Goal: Information Seeking & Learning: Learn about a topic

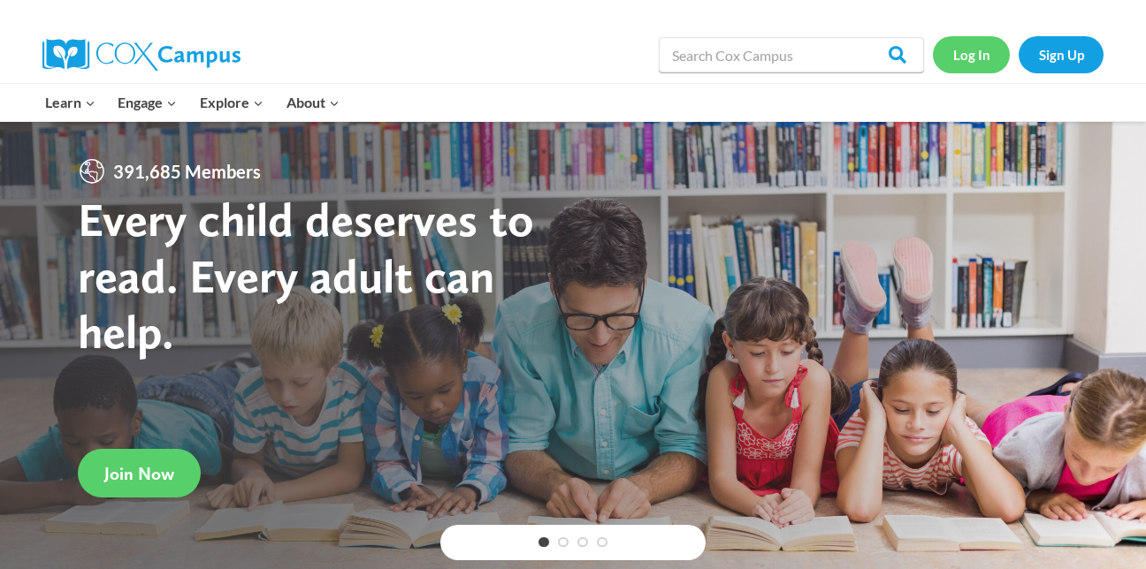
click at [959, 61] on link "Log In" at bounding box center [970, 54] width 77 height 36
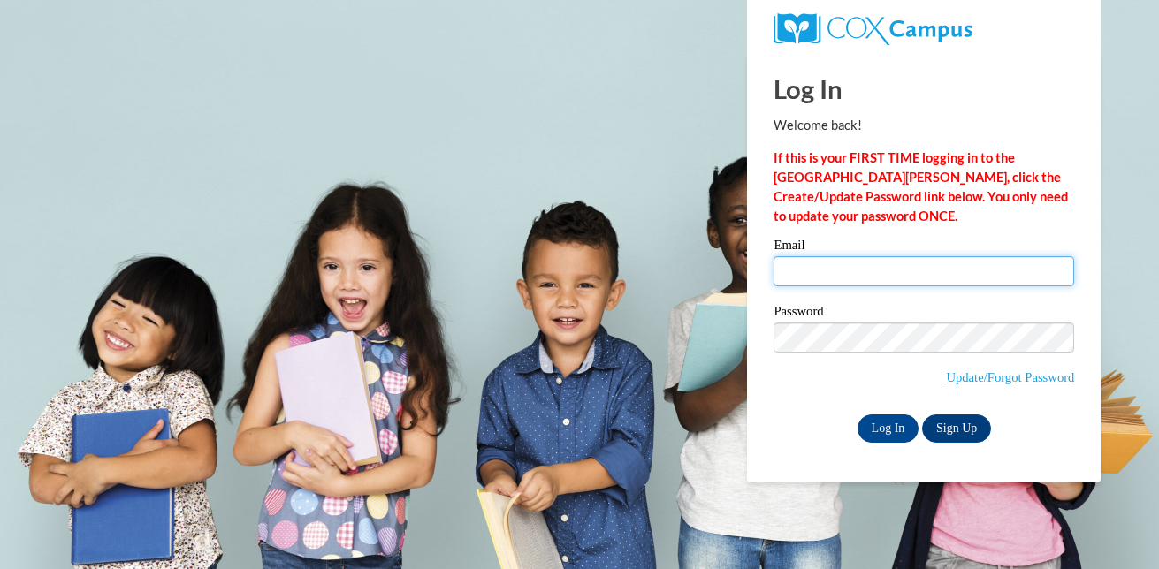
click at [913, 270] on input "Email" at bounding box center [923, 271] width 301 height 30
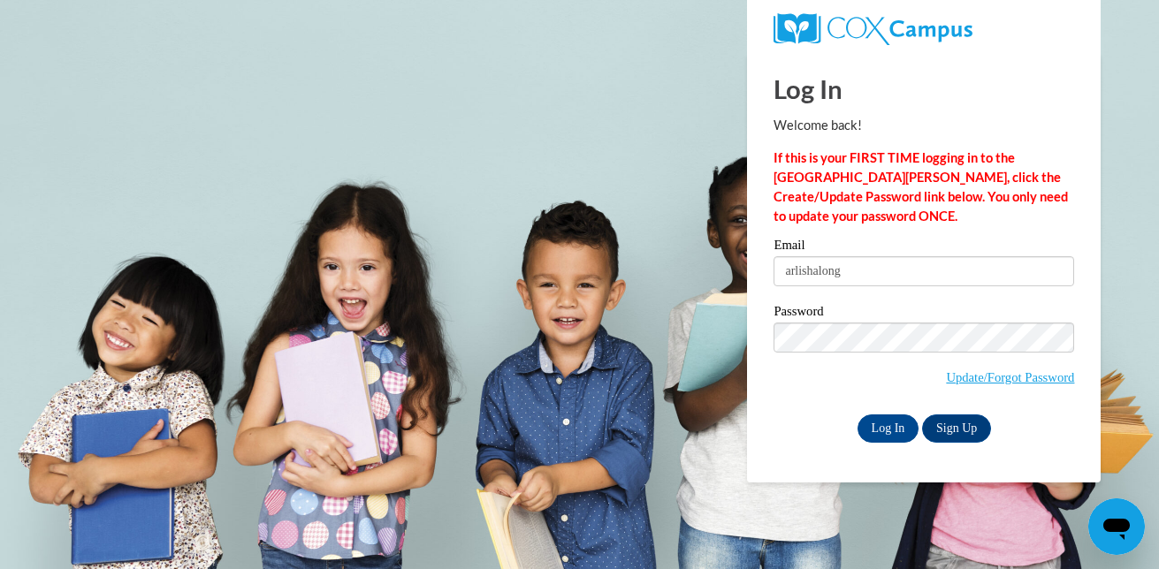
click at [907, 289] on div "Email arlishalong" at bounding box center [923, 269] width 301 height 61
click at [855, 271] on input "arlishalong" at bounding box center [923, 271] width 301 height 30
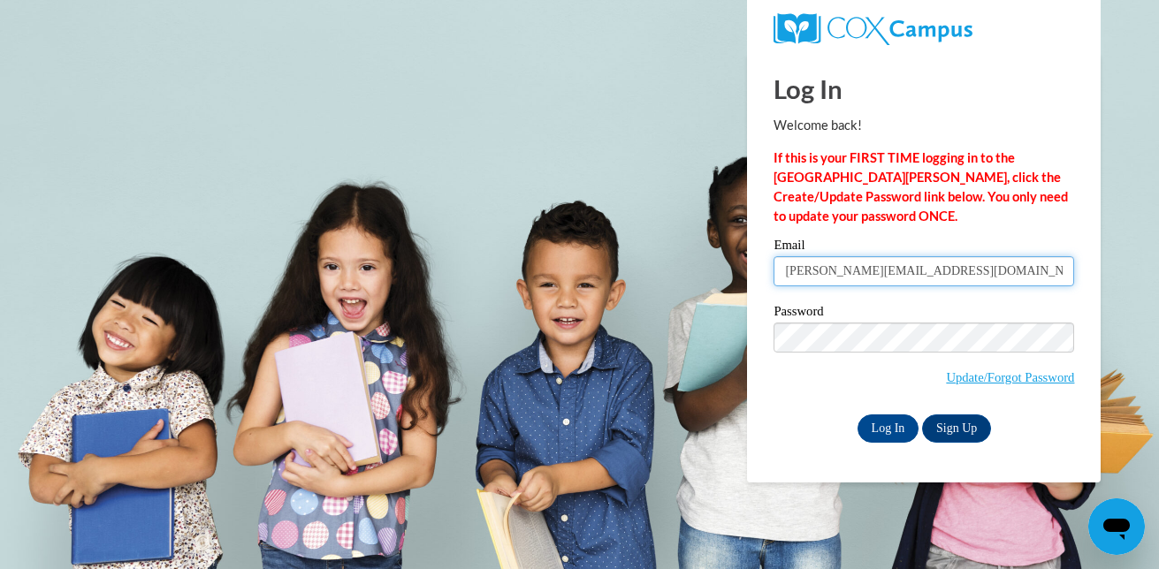
click at [825, 275] on input "Arlisha.long@nmhs.net" at bounding box center [923, 271] width 301 height 30
type input "Arlishalong@nmhs.net"
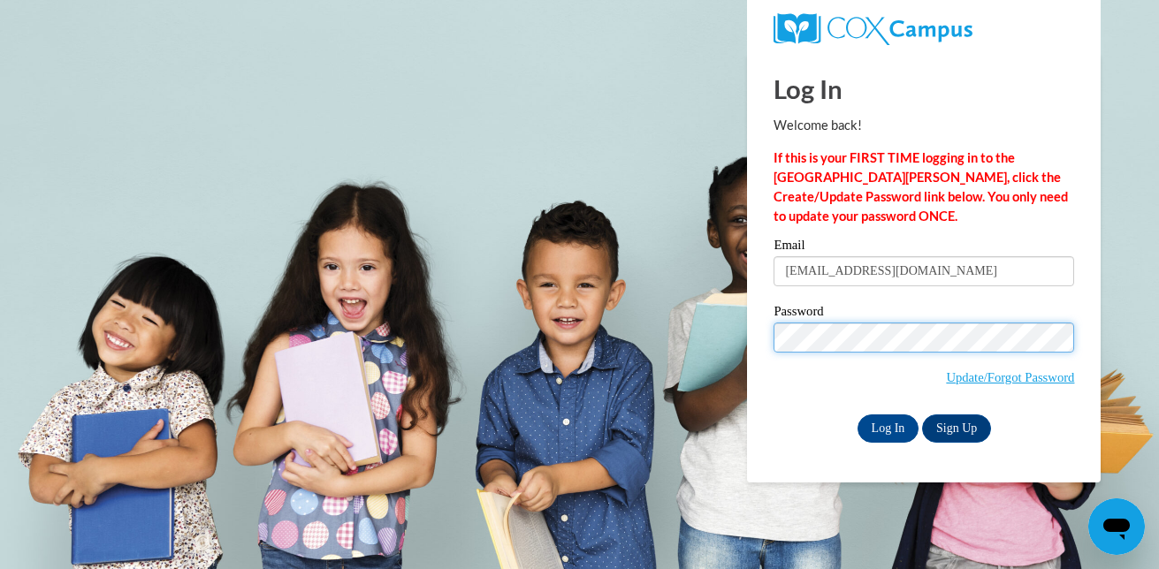
click at [857, 415] on input "Log In" at bounding box center [888, 429] width 62 height 28
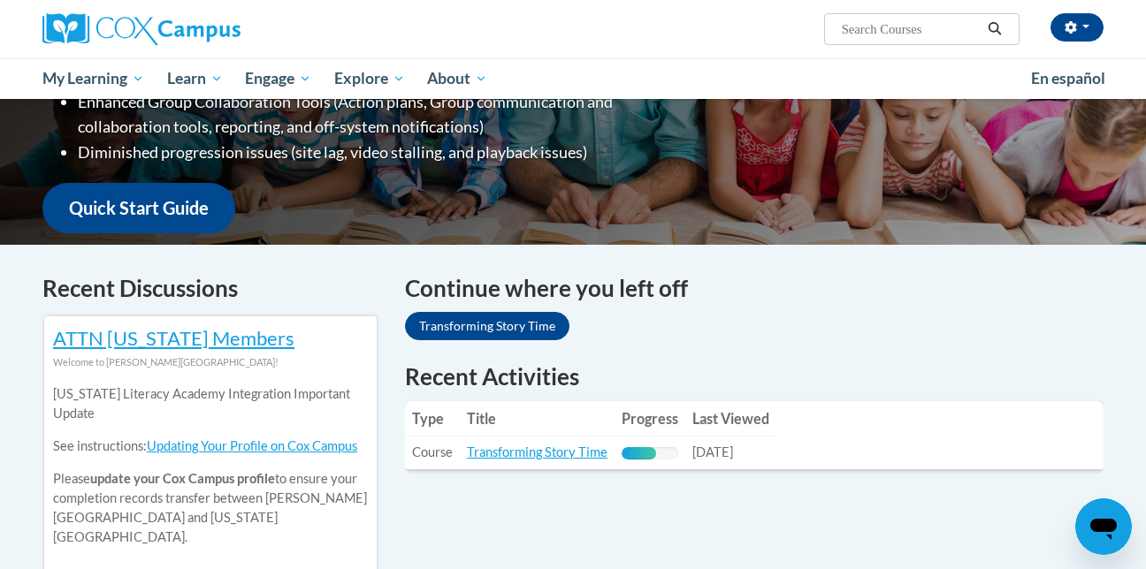
scroll to position [379, 0]
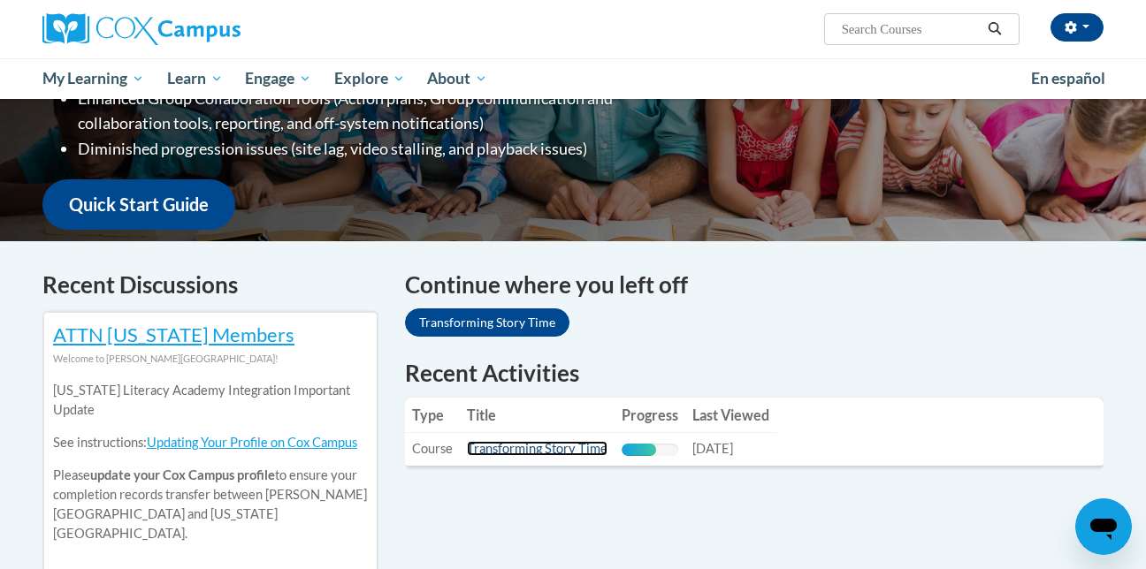
click at [539, 454] on link "Transforming Story Time" at bounding box center [537, 448] width 141 height 15
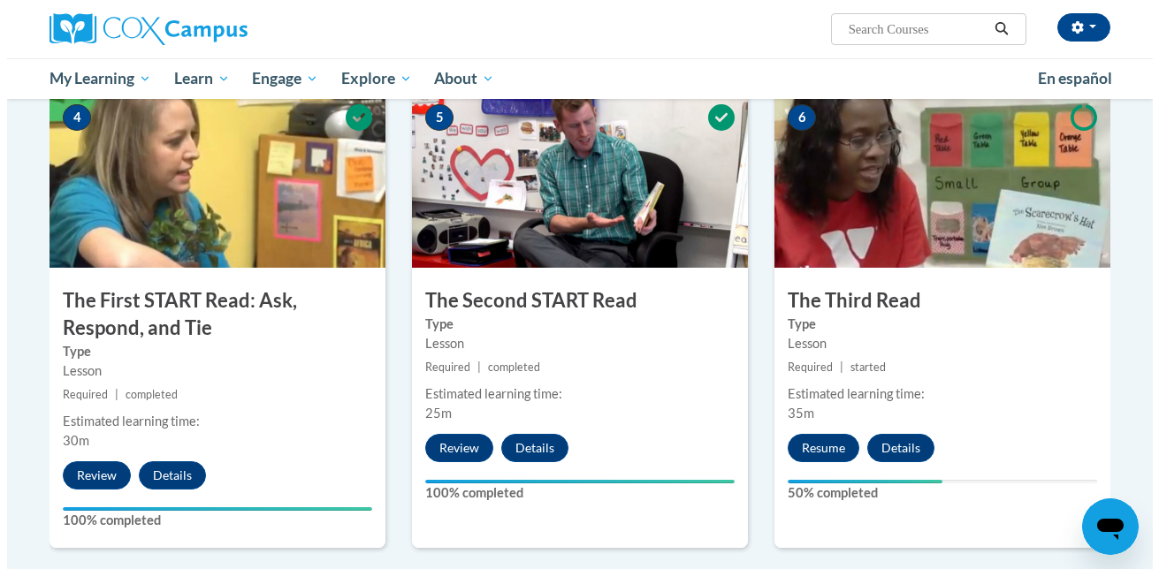
scroll to position [888, 0]
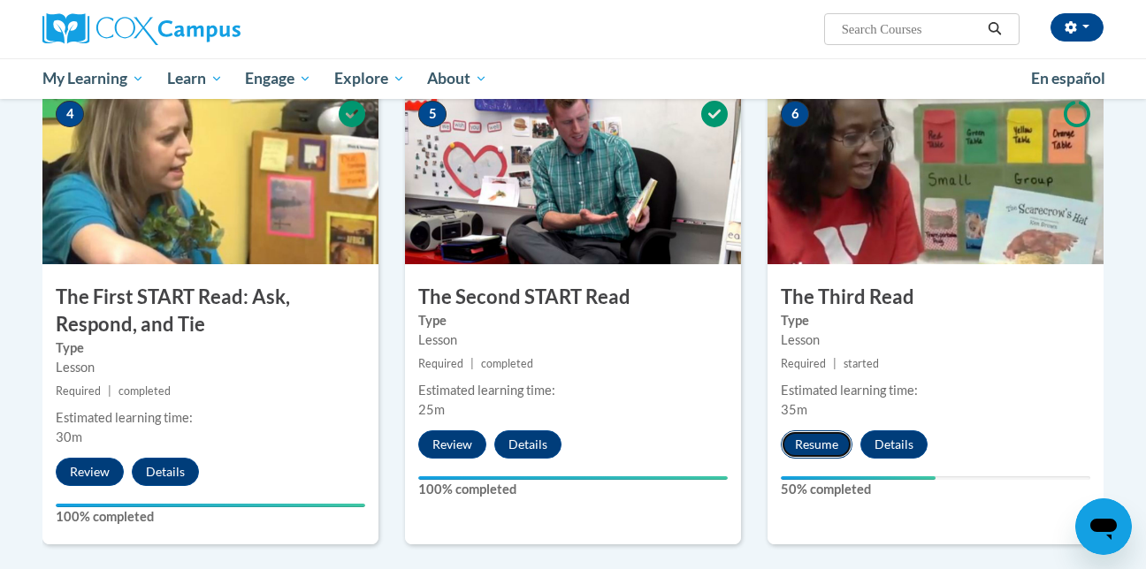
click at [834, 436] on button "Resume" at bounding box center [816, 444] width 72 height 28
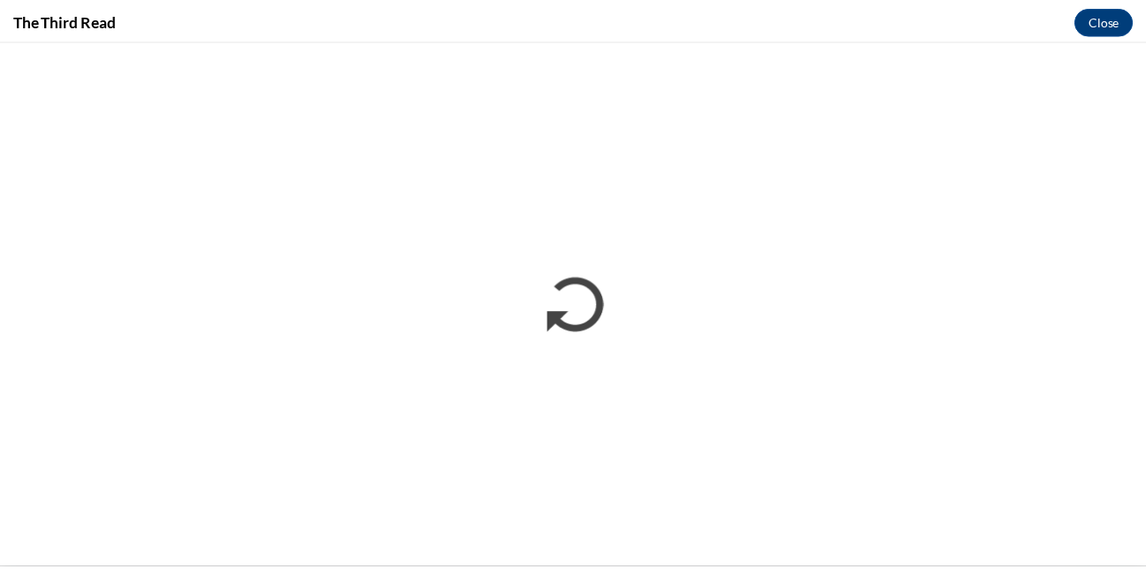
scroll to position [0, 0]
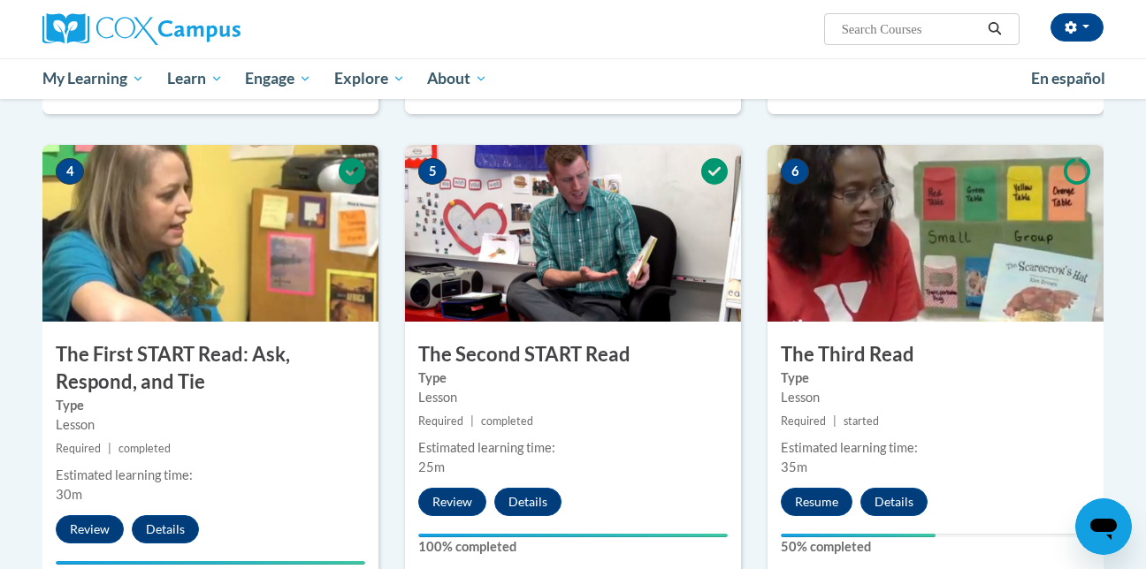
scroll to position [908, 0]
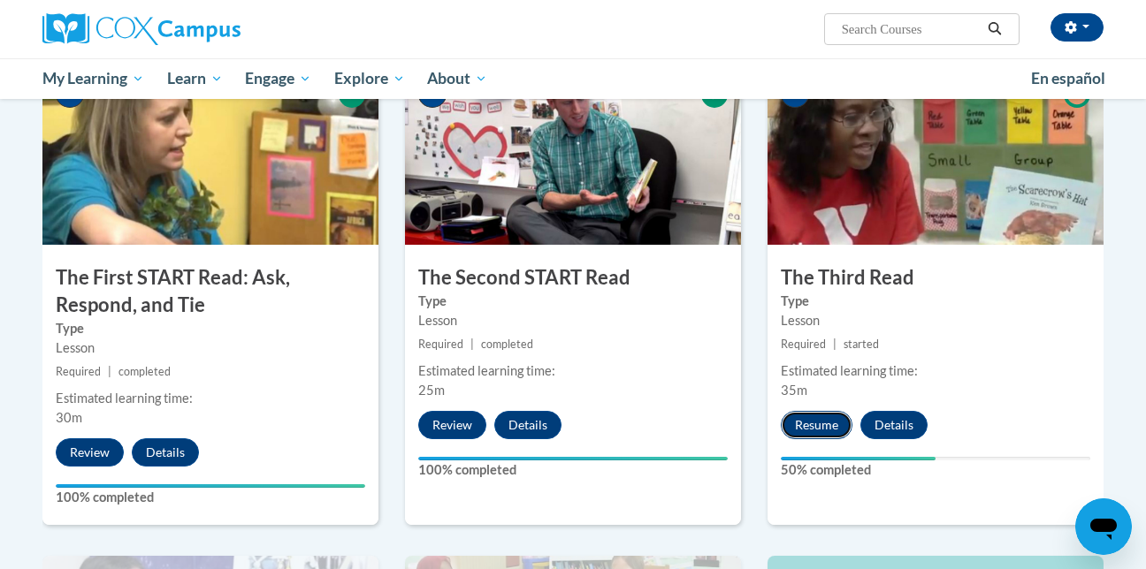
click at [800, 413] on button "Resume" at bounding box center [816, 425] width 72 height 28
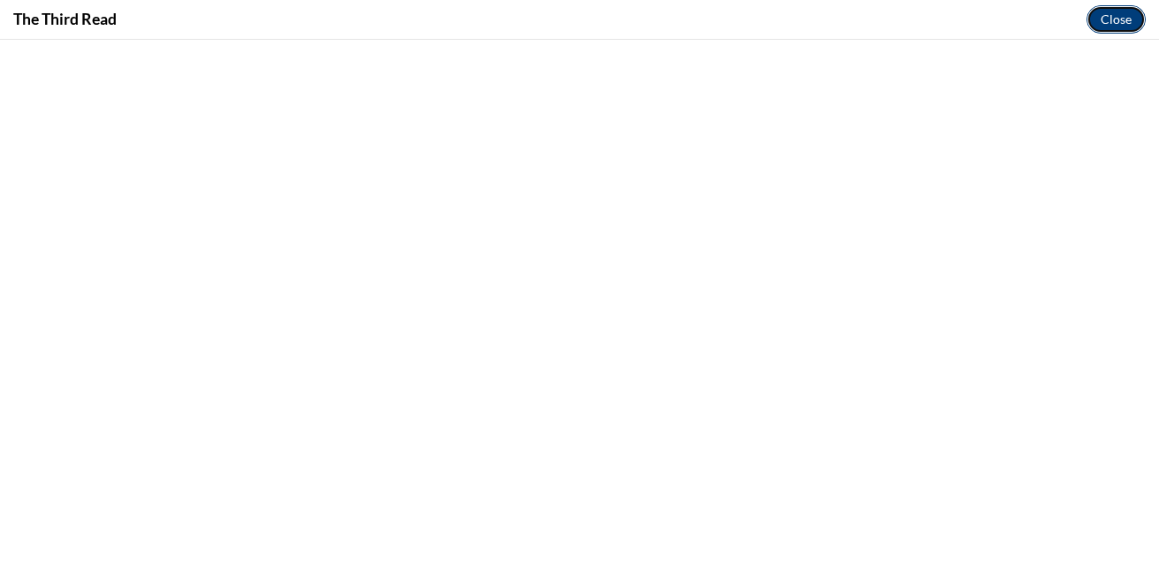
click at [1123, 11] on button "Close" at bounding box center [1115, 19] width 59 height 28
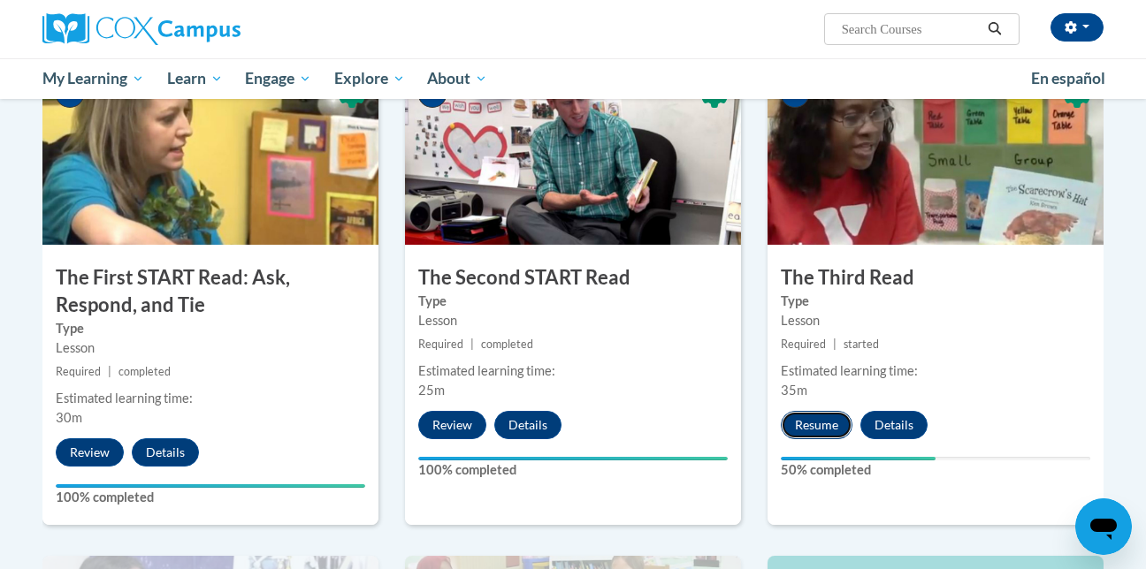
click at [809, 414] on button "Resume" at bounding box center [816, 425] width 72 height 28
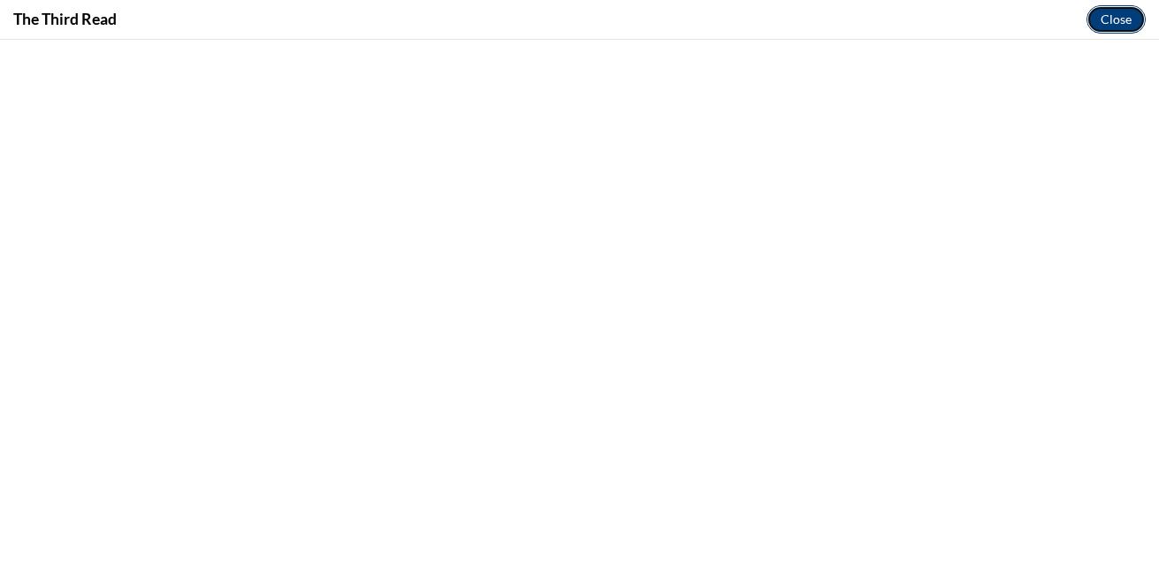
click at [1123, 19] on button "Close" at bounding box center [1115, 19] width 59 height 28
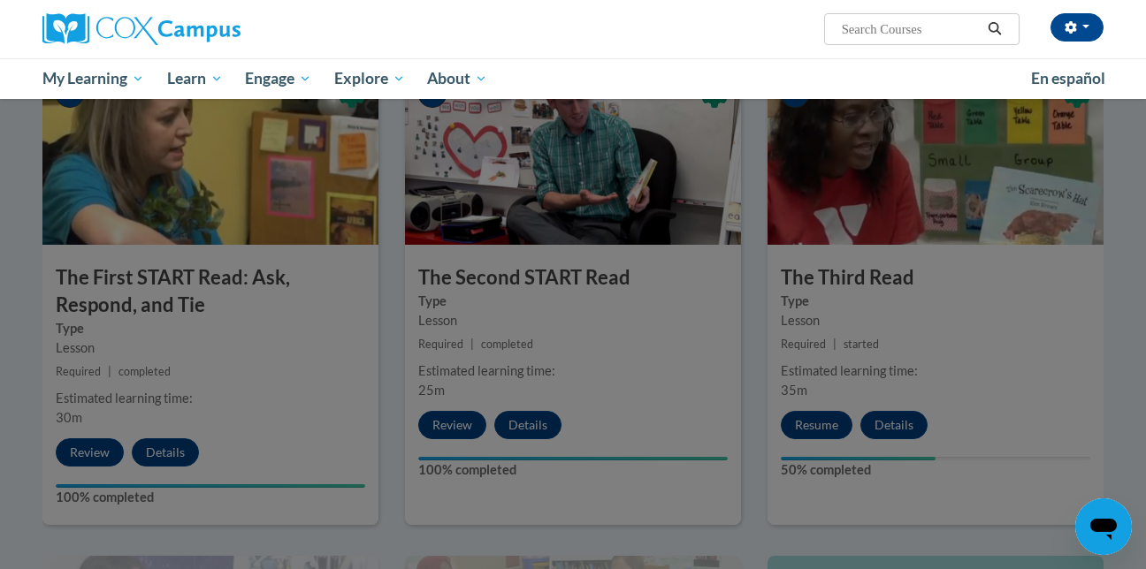
click at [1123, 19] on div "Arlisha Long (America/Chicago UTC-05:00) My Profile Inbox My Transcripts Log Ou…" at bounding box center [573, 29] width 1114 height 58
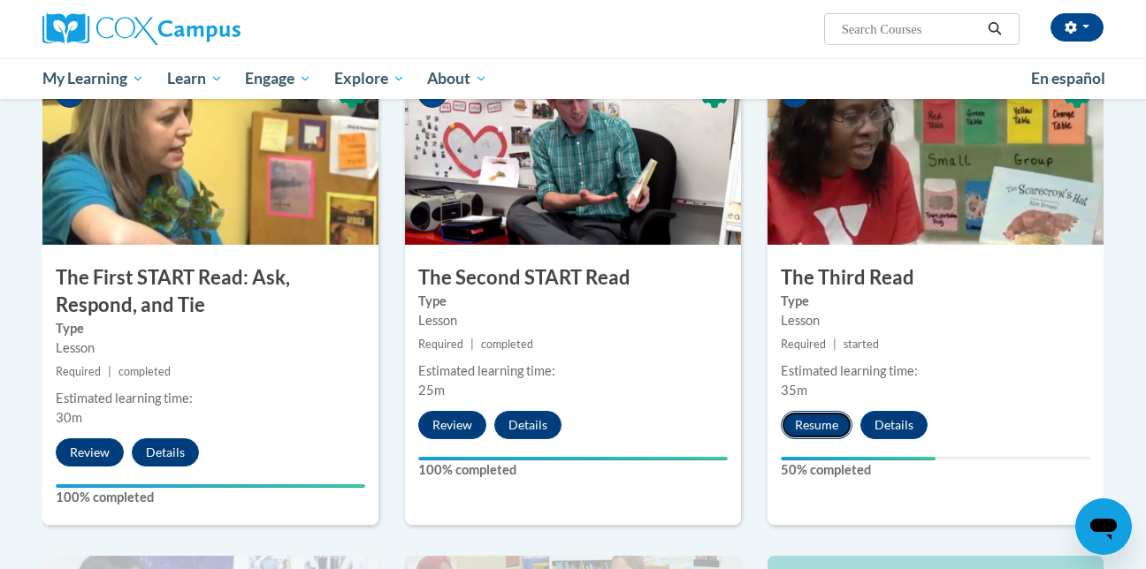
click at [829, 417] on button "Resume" at bounding box center [816, 425] width 72 height 28
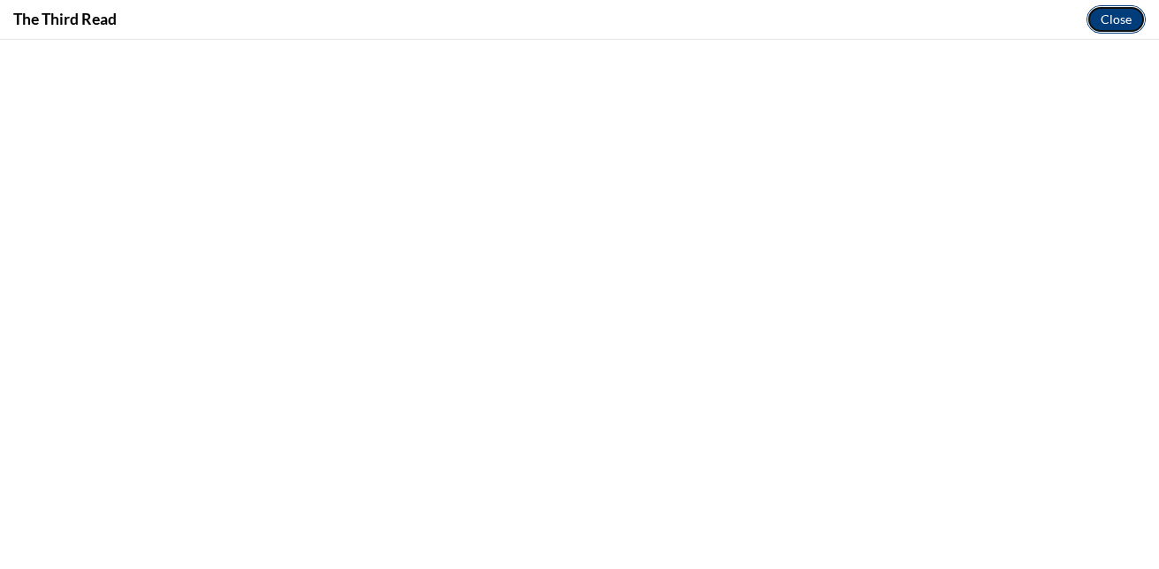
click at [1131, 8] on button "Close" at bounding box center [1115, 19] width 59 height 28
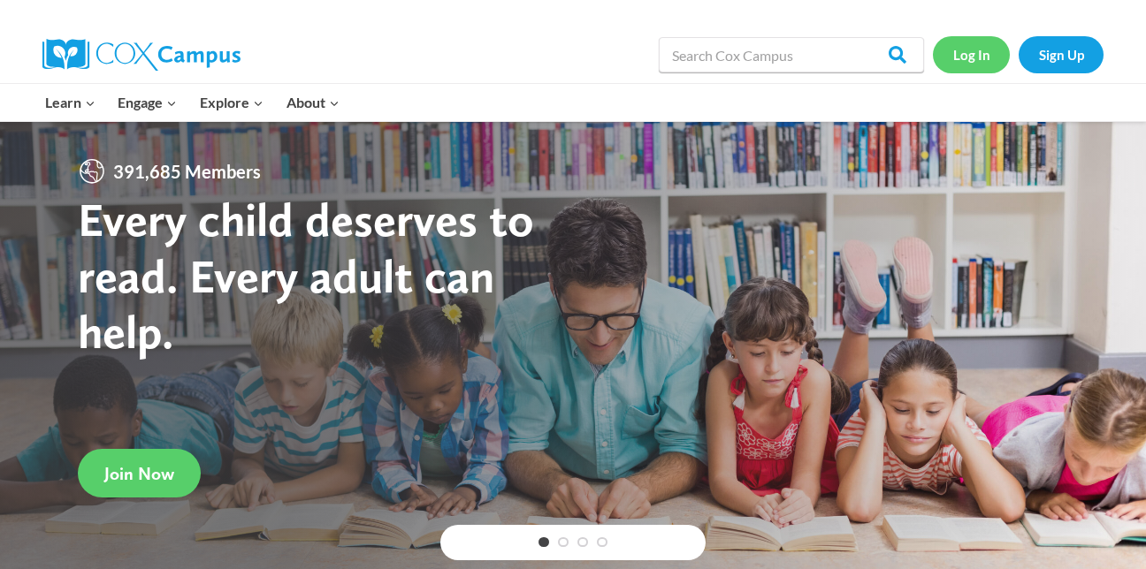
click at [967, 43] on link "Log In" at bounding box center [970, 54] width 77 height 36
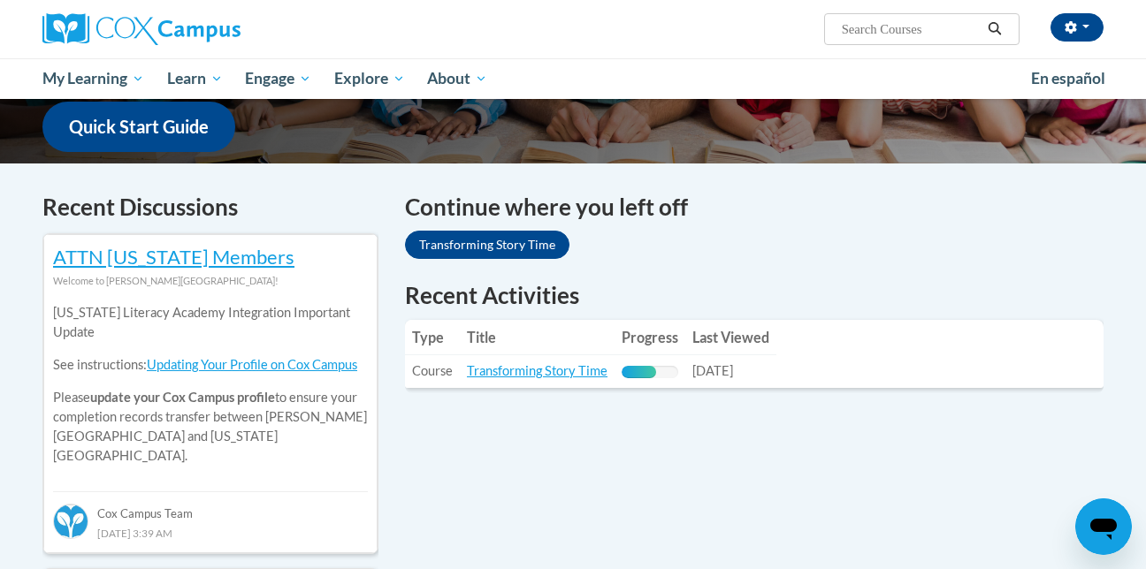
scroll to position [453, 0]
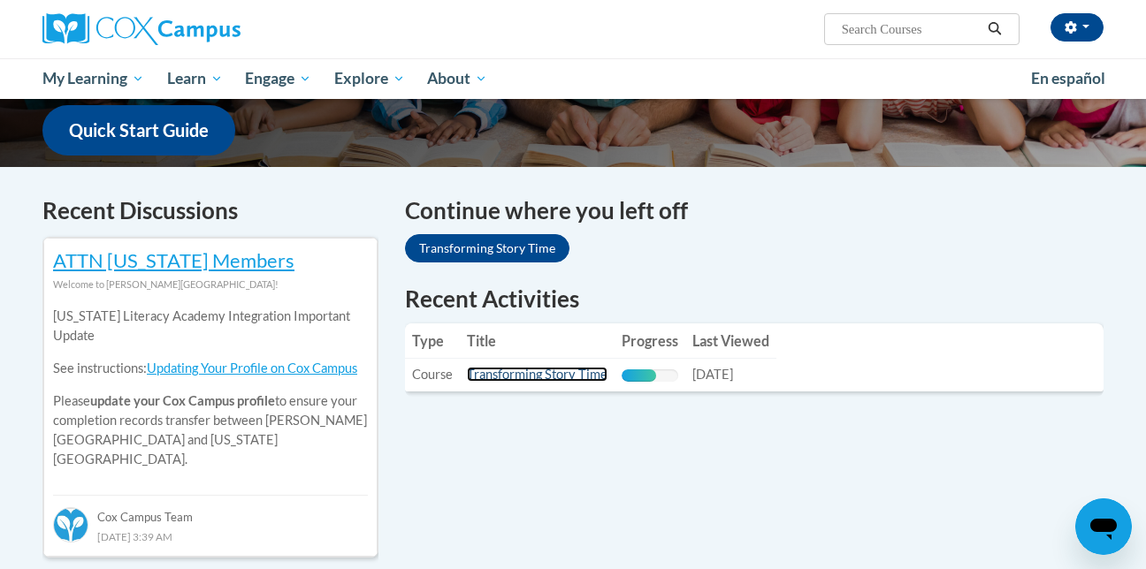
click at [572, 374] on link "Transforming Story Time" at bounding box center [537, 374] width 141 height 15
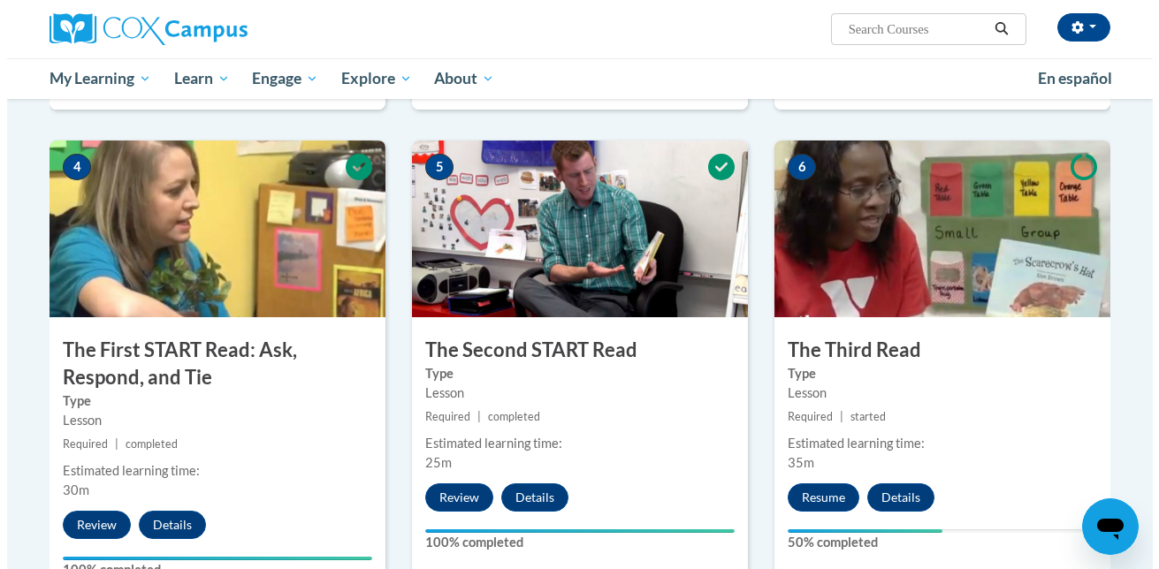
scroll to position [831, 0]
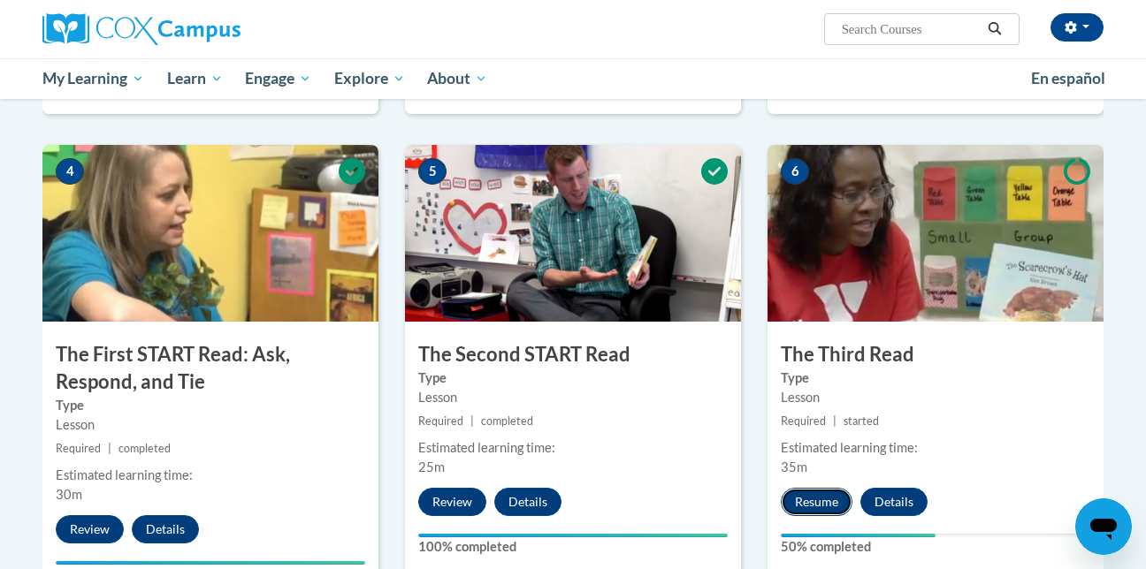
click at [826, 500] on button "Resume" at bounding box center [816, 502] width 72 height 28
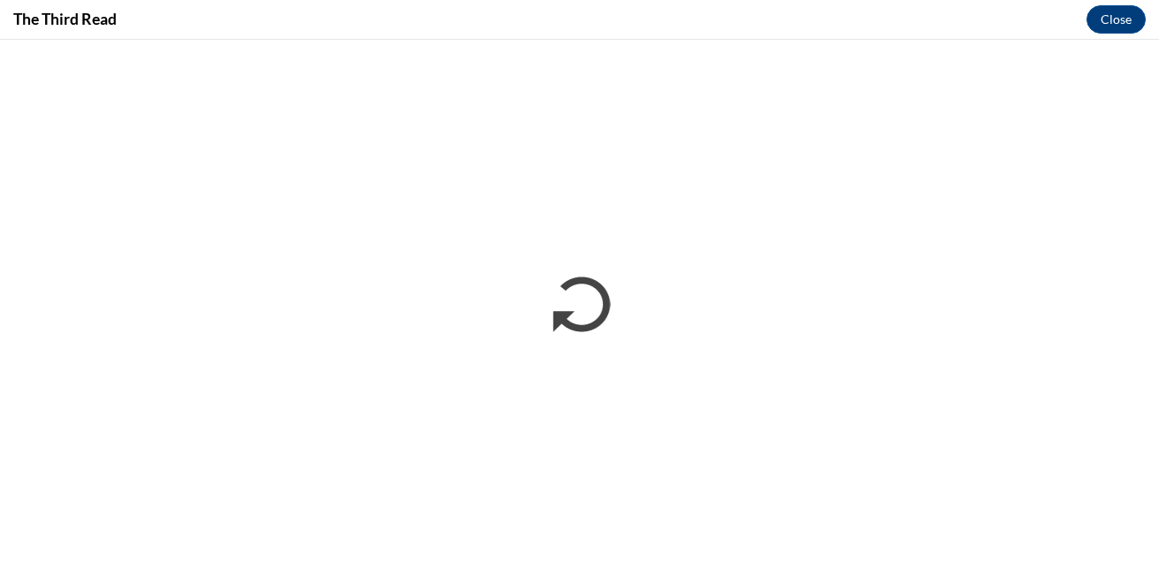
scroll to position [0, 0]
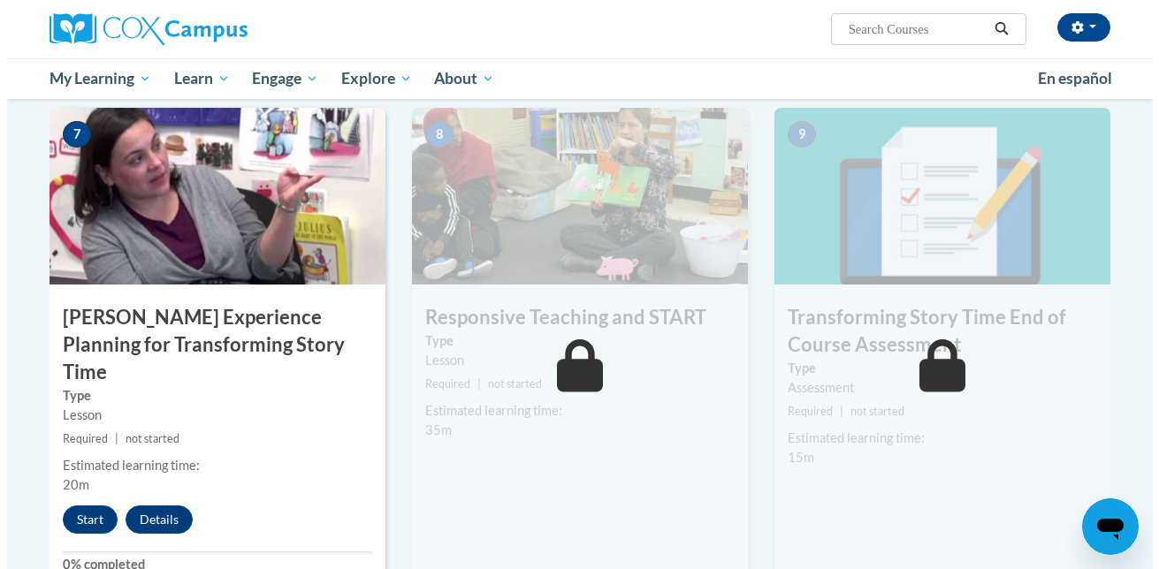
scroll to position [1372, 0]
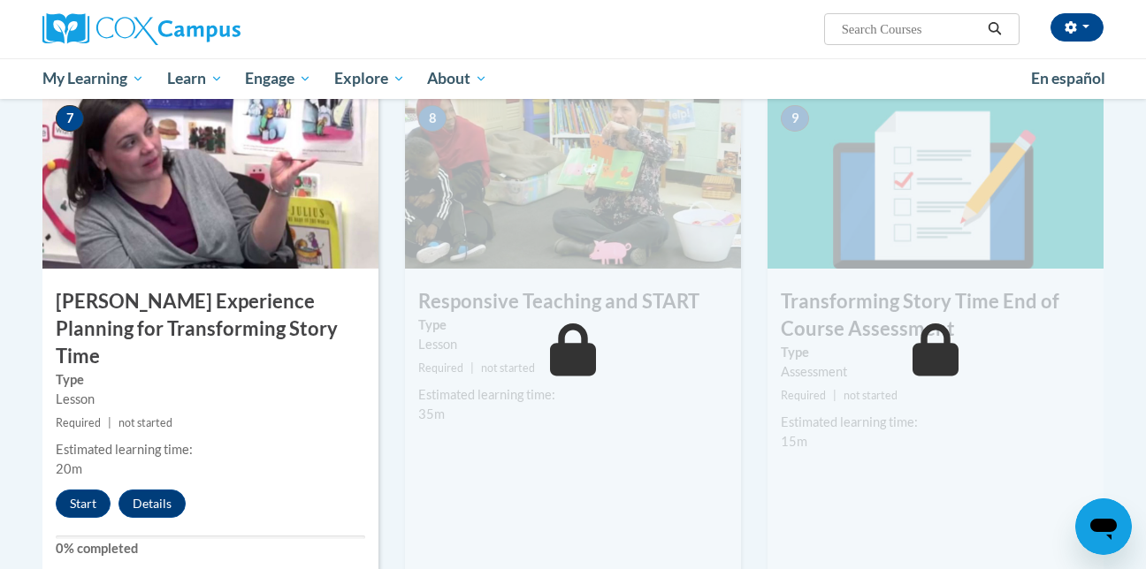
click at [261, 149] on img at bounding box center [210, 180] width 336 height 177
click at [81, 490] on button "Start" at bounding box center [83, 504] width 55 height 28
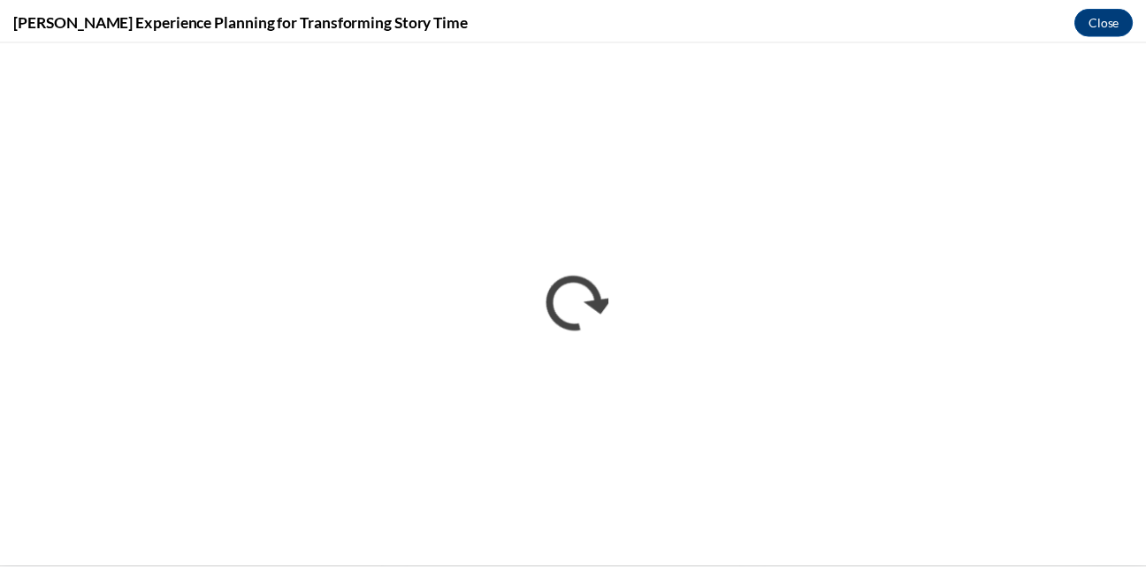
scroll to position [0, 0]
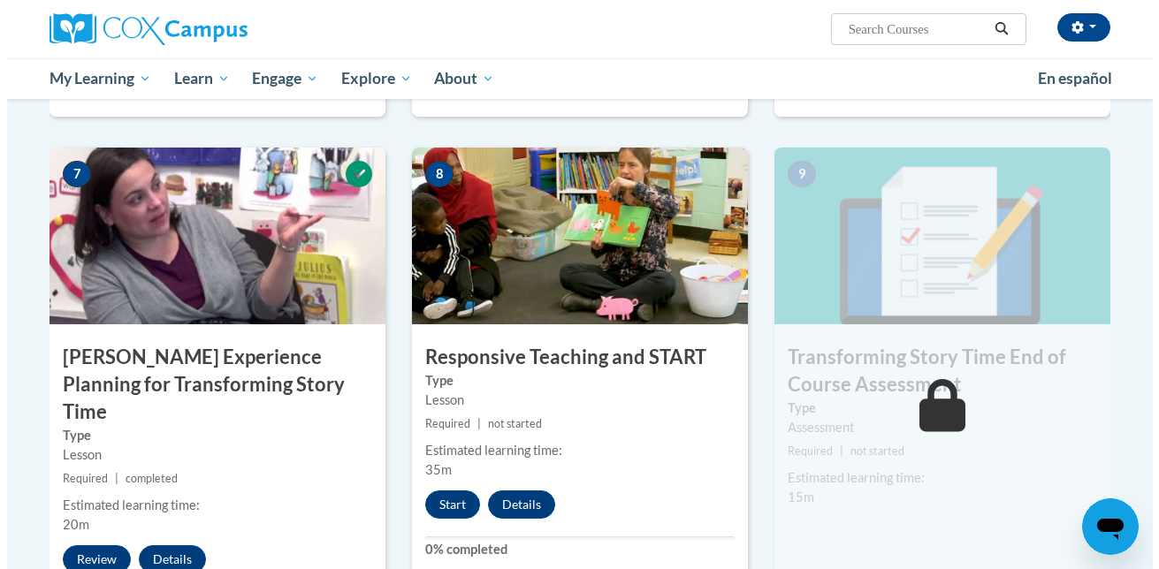
scroll to position [1321, 0]
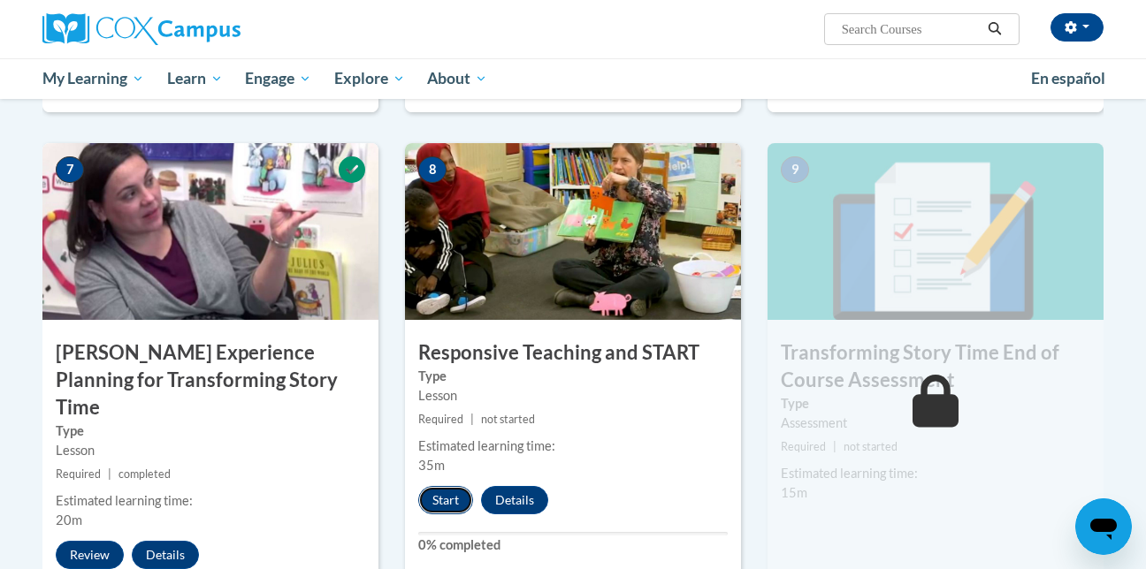
click at [454, 493] on button "Start" at bounding box center [445, 500] width 55 height 28
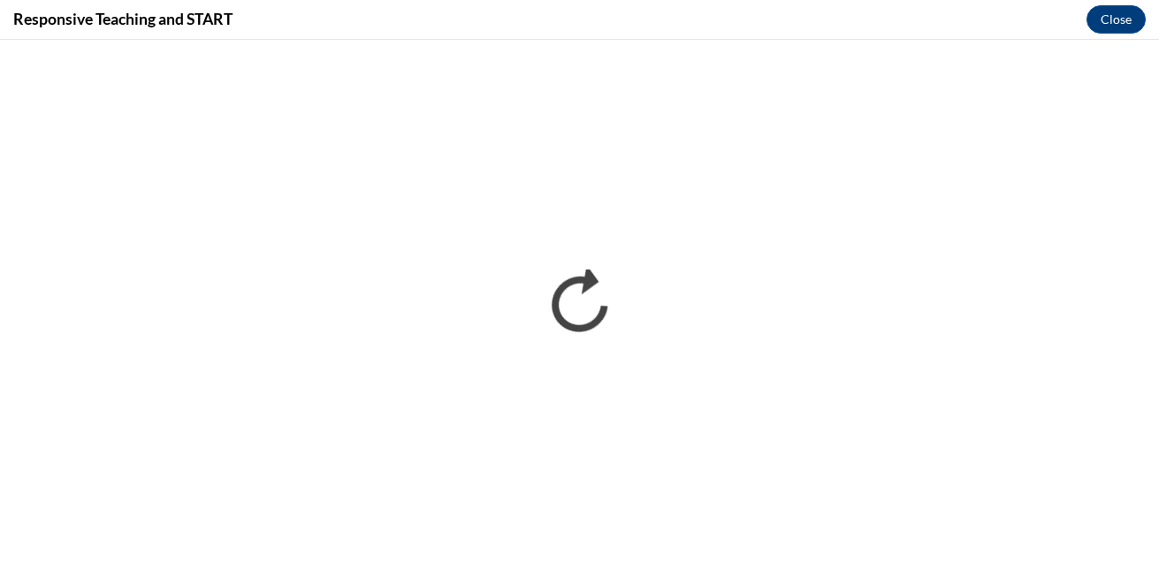
scroll to position [0, 0]
